Goal: Information Seeking & Learning: Learn about a topic

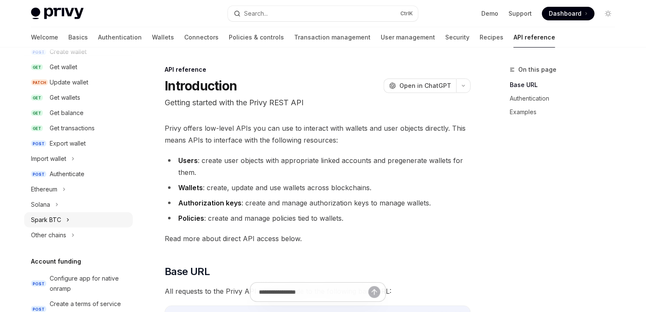
scroll to position [136, 0]
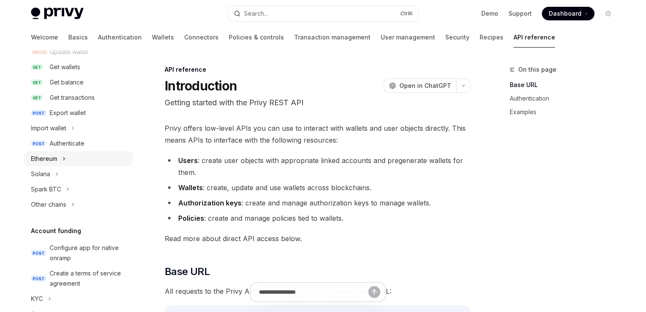
click at [62, 163] on div "Ethereum" at bounding box center [78, 158] width 109 height 15
type textarea "*"
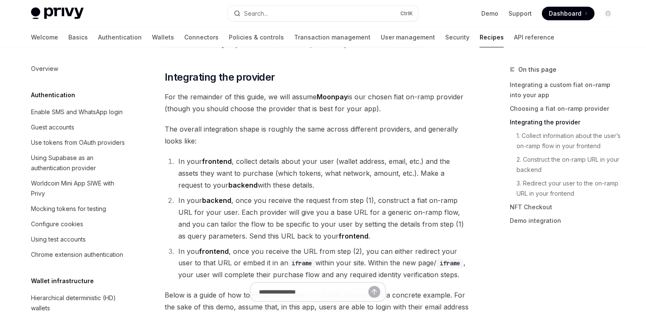
scroll to position [1092, 0]
